Goal: Task Accomplishment & Management: Use online tool/utility

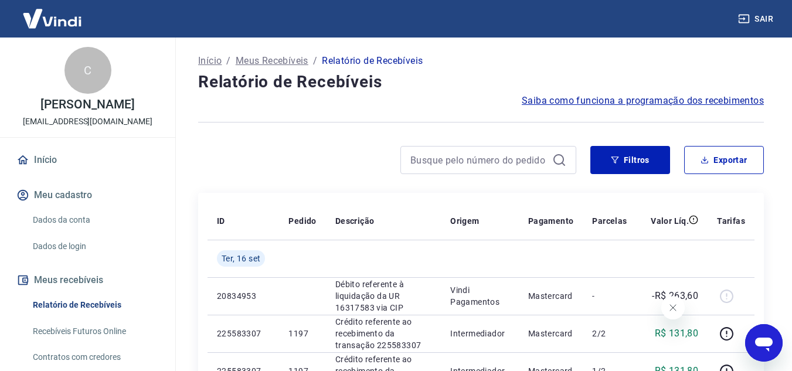
click at [679, 307] on button "Fechar mensagem da empresa" at bounding box center [672, 307] width 23 height 23
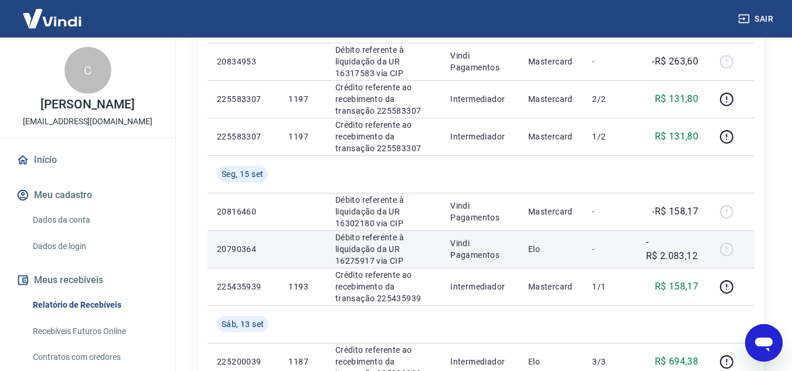
scroll to position [176, 0]
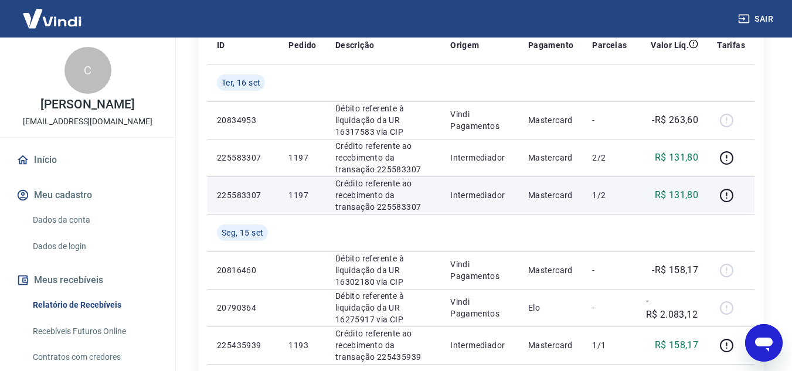
click at [294, 195] on p "1197" at bounding box center [302, 195] width 28 height 12
copy p "1197"
click at [241, 195] on p "225583307" at bounding box center [243, 195] width 53 height 12
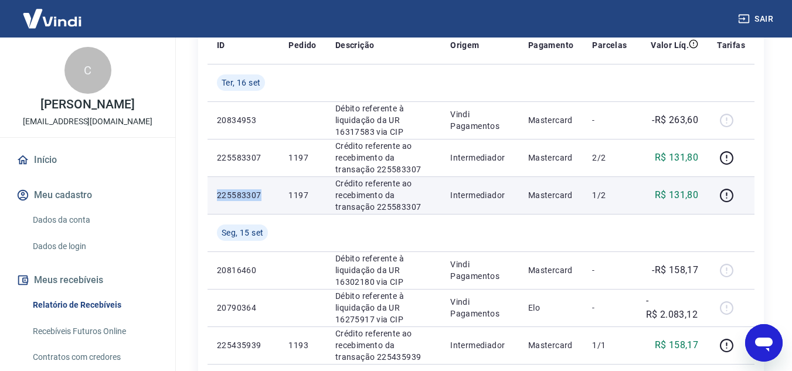
copy p "225583307"
click at [676, 196] on p "R$ 131,80" at bounding box center [677, 195] width 44 height 14
copy p "131,80"
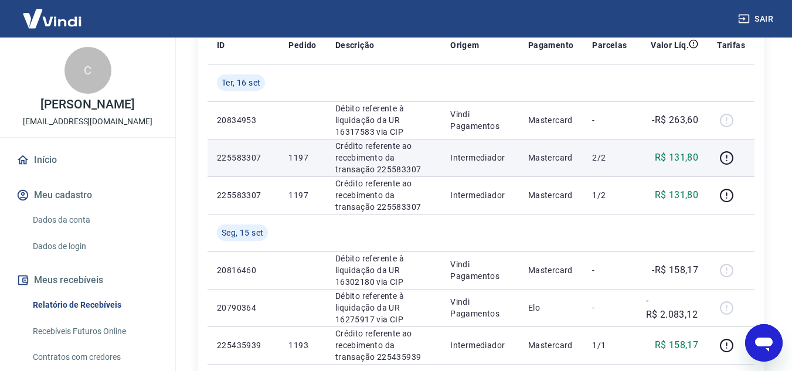
click at [692, 155] on p "R$ 131,80" at bounding box center [677, 158] width 44 height 14
copy p "131,80"
